Goal: Transaction & Acquisition: Book appointment/travel/reservation

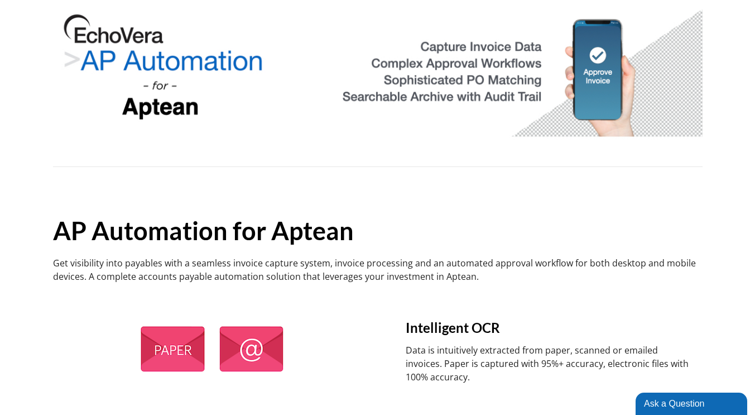
scroll to position [167, 0]
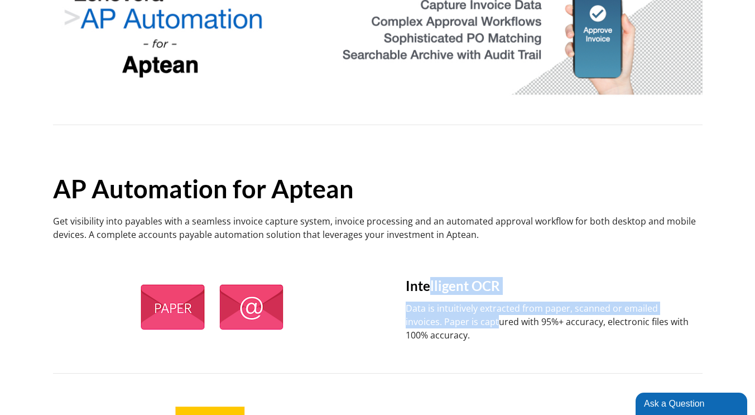
drag, startPoint x: 430, startPoint y: 290, endPoint x: 499, endPoint y: 325, distance: 77.6
click at [499, 325] on div "Intelligent OCR Data is intuitively extracted from paper, scanned or emailed in…" at bounding box center [531, 306] width 318 height 87
click at [499, 325] on p "Data is intuitively extracted from paper, scanned or emailed invoices. Paper is…" at bounding box center [548, 321] width 285 height 40
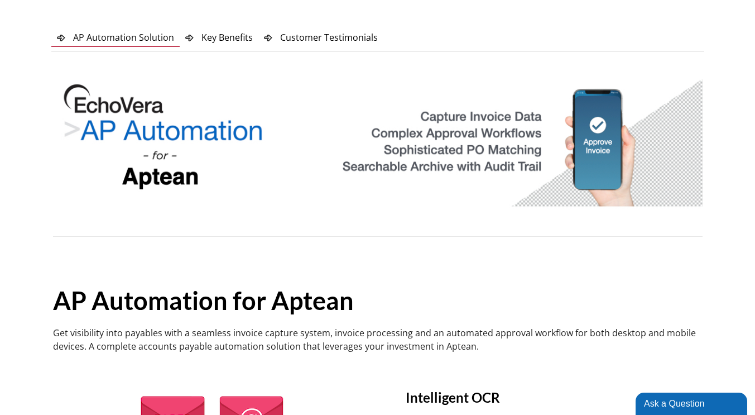
scroll to position [0, 0]
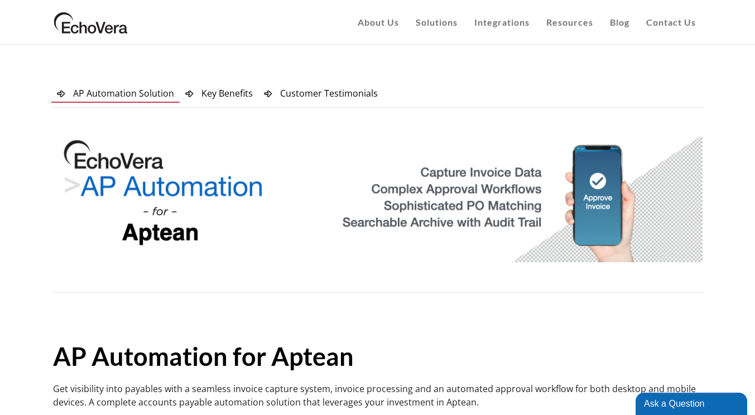
click at [109, 50] on link at bounding box center [90, 36] width 79 height 28
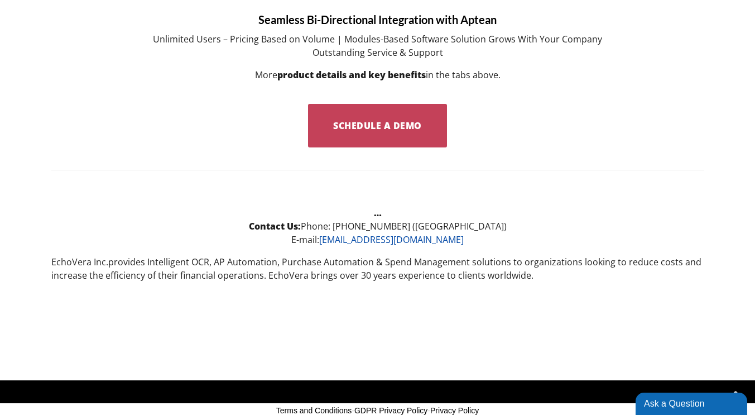
scroll to position [1420, 0]
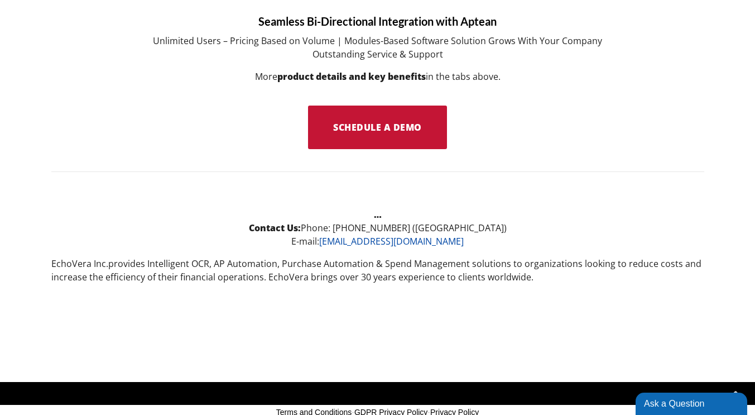
click at [348, 125] on span "Schedule a Demo" at bounding box center [377, 127] width 89 height 12
